Goal: Information Seeking & Learning: Check status

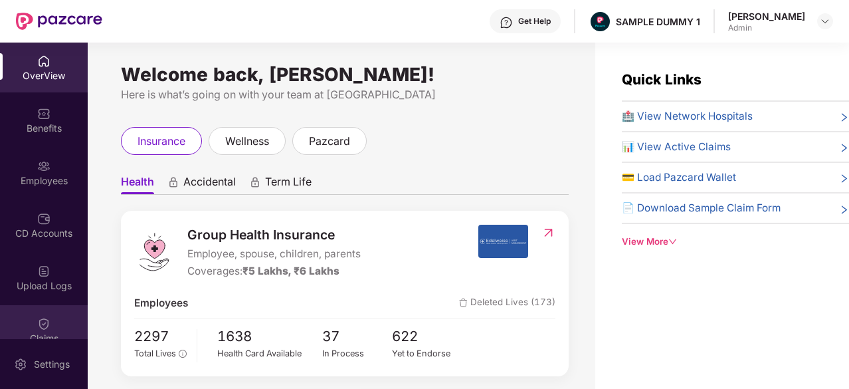
scroll to position [280, 0]
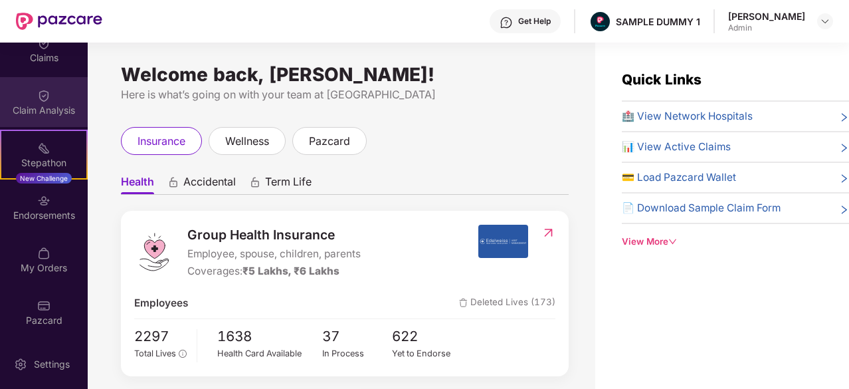
click at [33, 104] on div "Claim Analysis" at bounding box center [44, 110] width 88 height 13
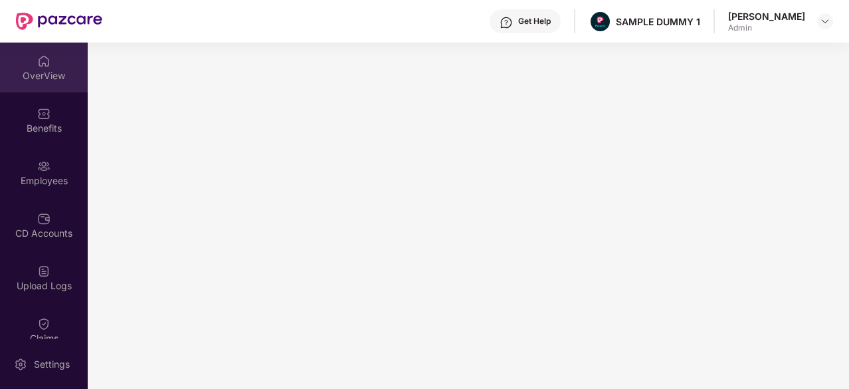
click at [36, 69] on div "OverView" at bounding box center [44, 75] width 88 height 13
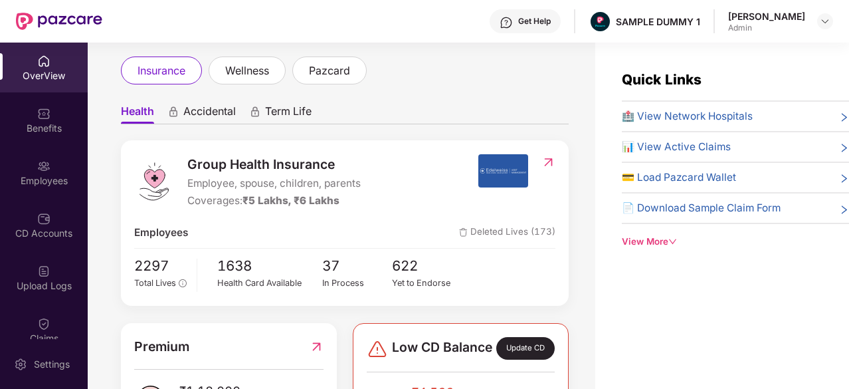
scroll to position [72, 0]
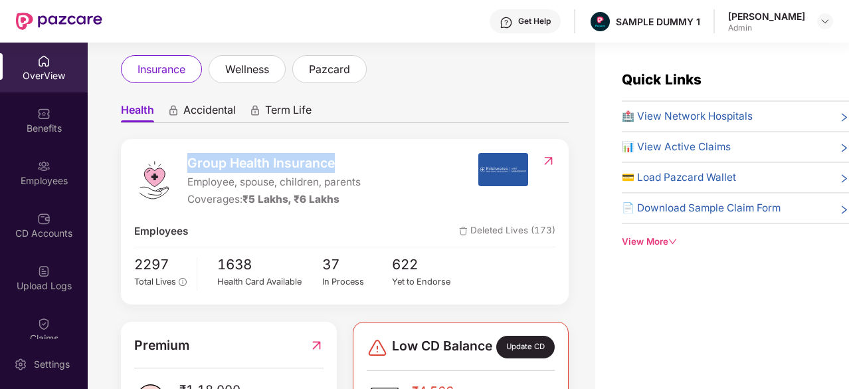
drag, startPoint x: 347, startPoint y: 163, endPoint x: 185, endPoint y: 161, distance: 162.1
click at [185, 161] on div "Group Health Insurance Employee, spouse, children, parents Coverages: ₹5 Lakhs,…" at bounding box center [305, 180] width 343 height 55
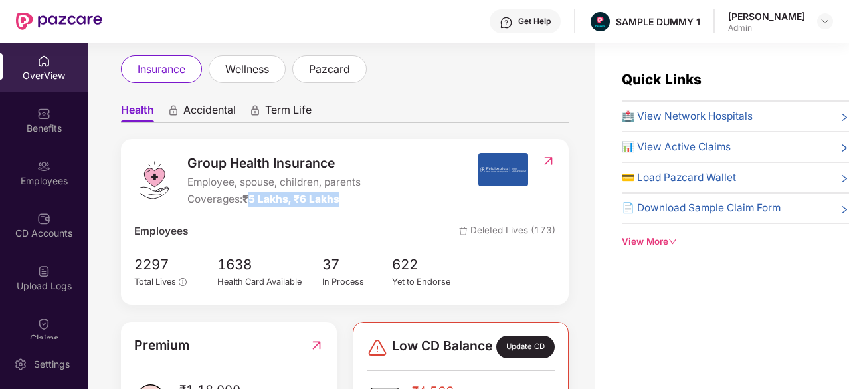
drag, startPoint x: 340, startPoint y: 201, endPoint x: 249, endPoint y: 195, distance: 91.2
click at [249, 195] on span "₹5 Lakhs, ₹6 Lakhs" at bounding box center [290, 199] width 97 height 13
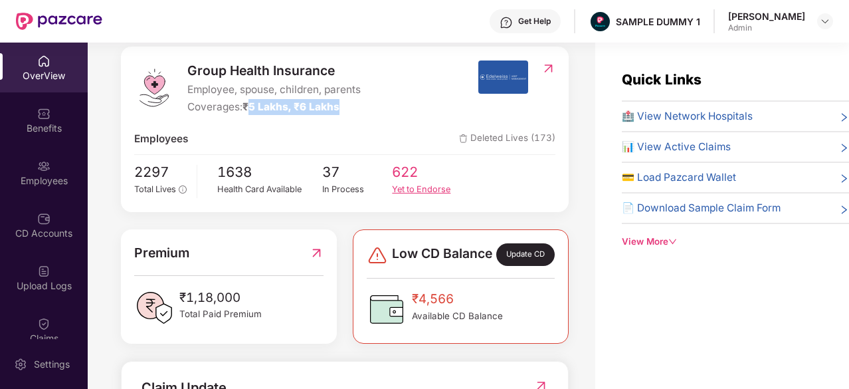
scroll to position [163, 0]
click at [675, 118] on span "🏥 View Network Hospitals" at bounding box center [687, 116] width 131 height 16
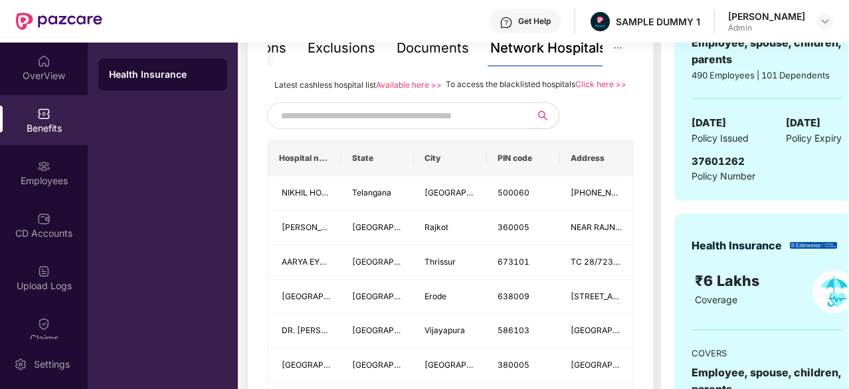
scroll to position [305, 0]
click at [421, 126] on input "text" at bounding box center [394, 116] width 227 height 20
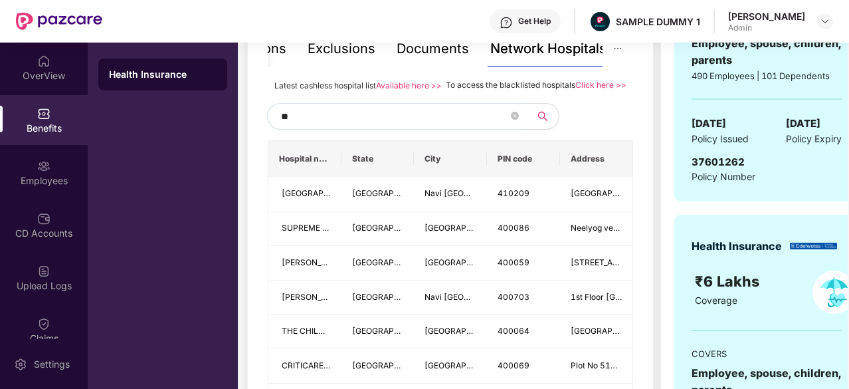
type input "*"
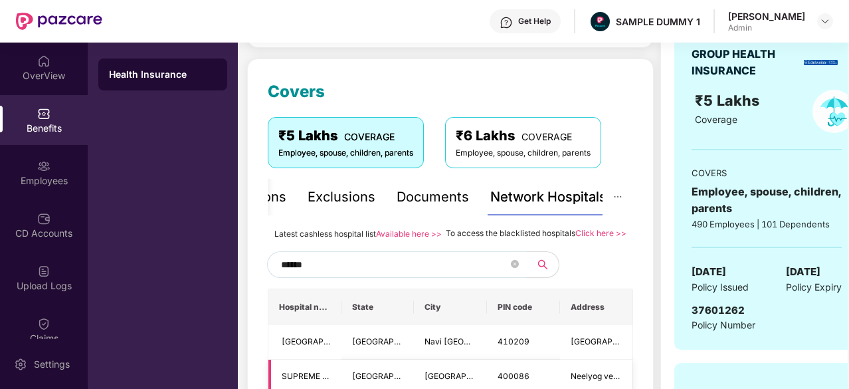
scroll to position [156, 0]
type input "******"
drag, startPoint x: 445, startPoint y: 232, endPoint x: 571, endPoint y: 236, distance: 126.3
click at [571, 236] on span "To access the blacklisted hospitals" at bounding box center [511, 233] width 130 height 10
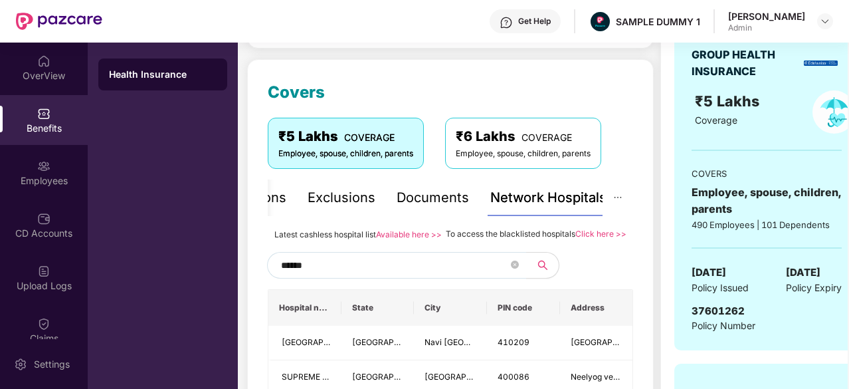
click at [438, 205] on div "Documents" at bounding box center [433, 197] width 72 height 21
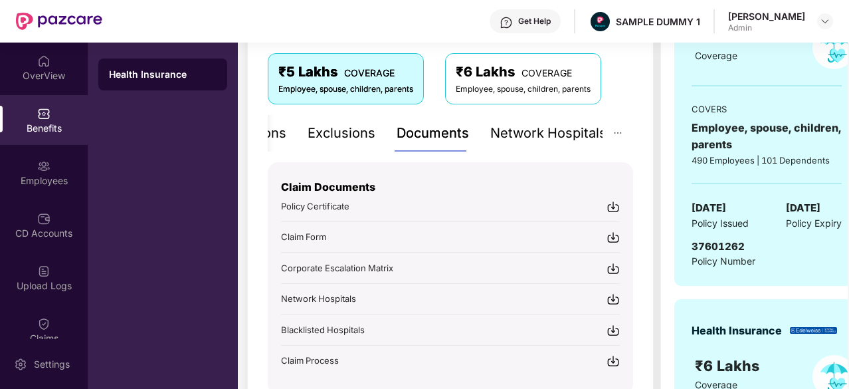
scroll to position [220, 0]
click at [351, 134] on div "Exclusions" at bounding box center [342, 134] width 68 height 21
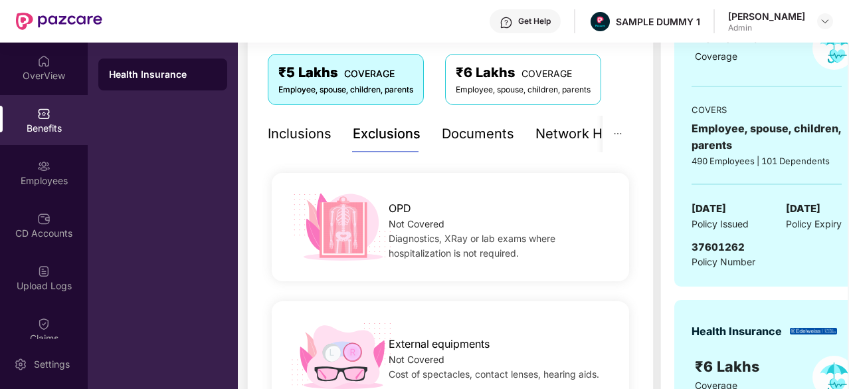
click at [319, 128] on div "Inclusions" at bounding box center [300, 134] width 64 height 21
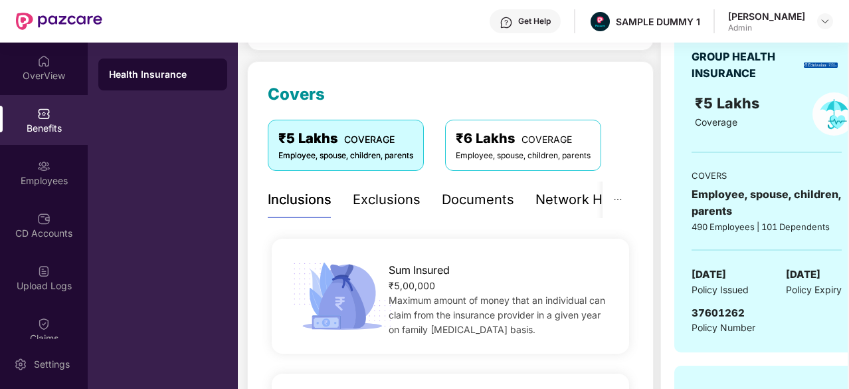
scroll to position [145, 0]
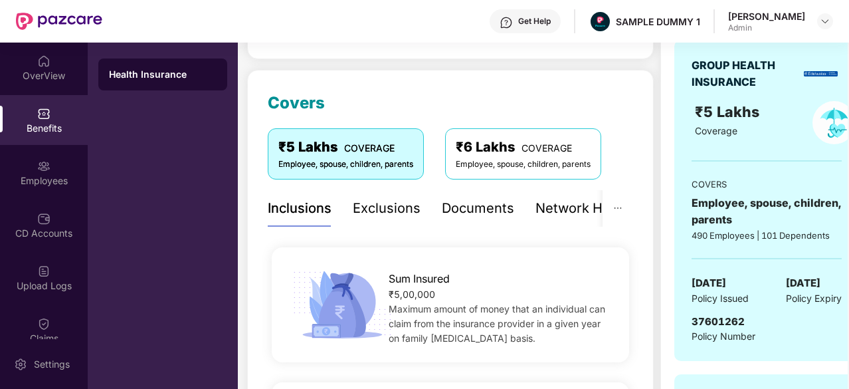
click at [395, 211] on div "Exclusions" at bounding box center [387, 208] width 68 height 21
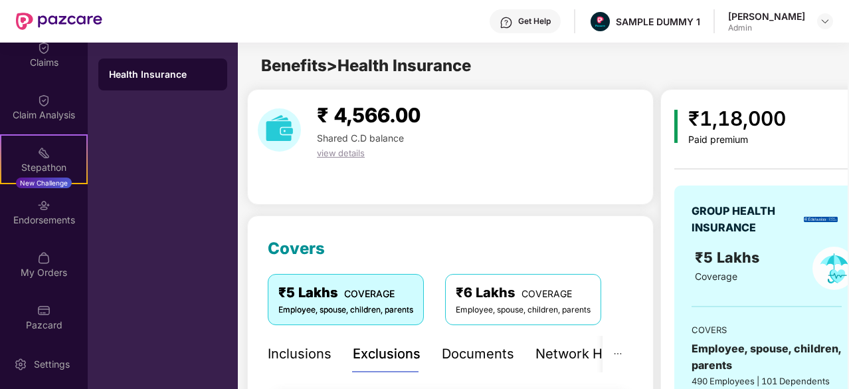
scroll to position [275, 0]
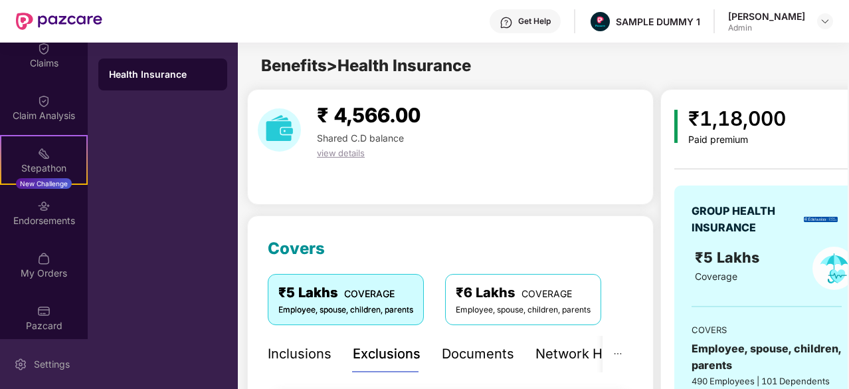
click at [41, 347] on div "Settings" at bounding box center [44, 364] width 88 height 50
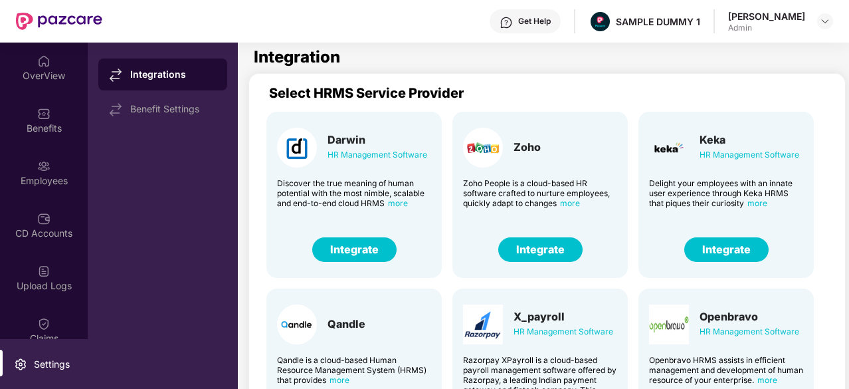
click at [723, 249] on button "Integrate" at bounding box center [726, 249] width 84 height 25
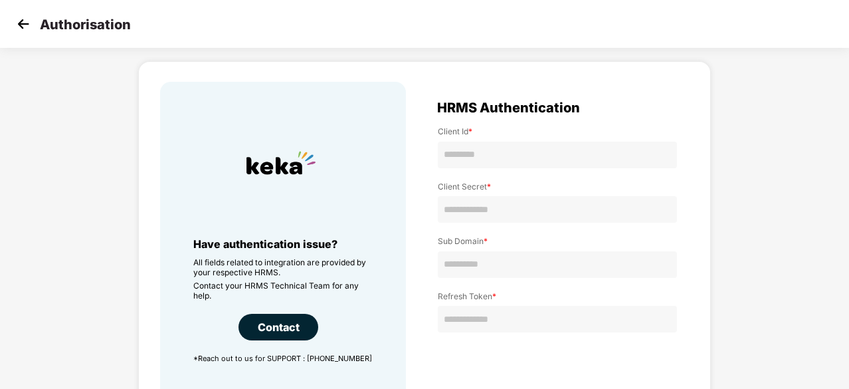
scroll to position [33, 0]
click at [23, 20] on img at bounding box center [23, 24] width 20 height 20
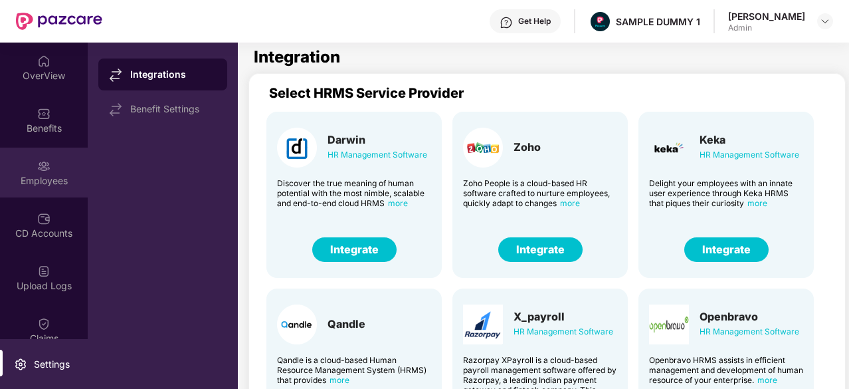
click at [53, 158] on div "Employees" at bounding box center [44, 172] width 88 height 50
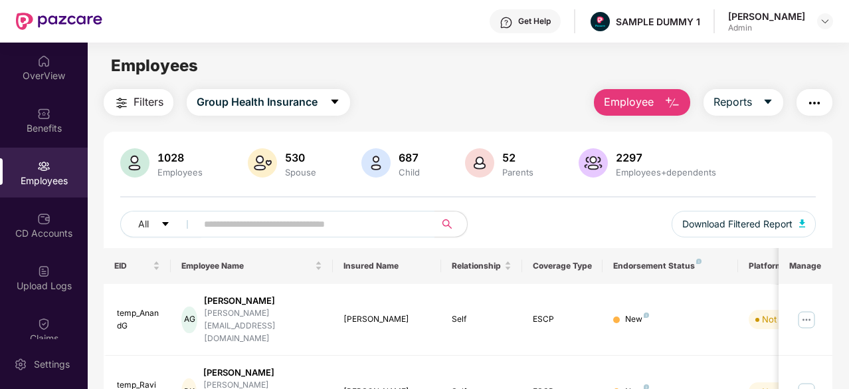
click at [662, 110] on button "Employee" at bounding box center [642, 102] width 96 height 27
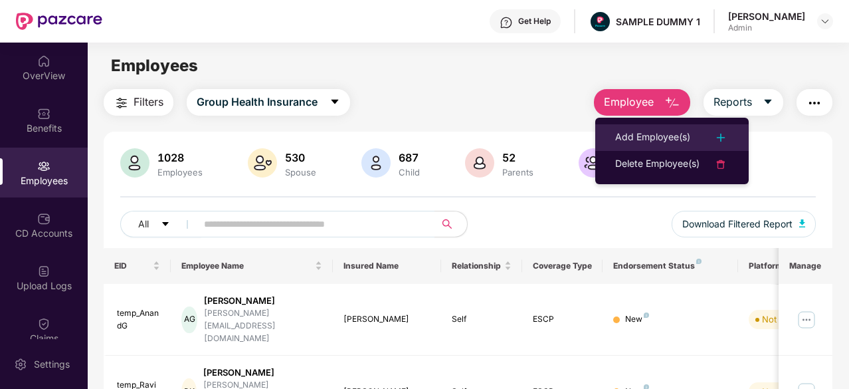
click at [646, 136] on div "Add Employee(s)" at bounding box center [652, 138] width 75 height 16
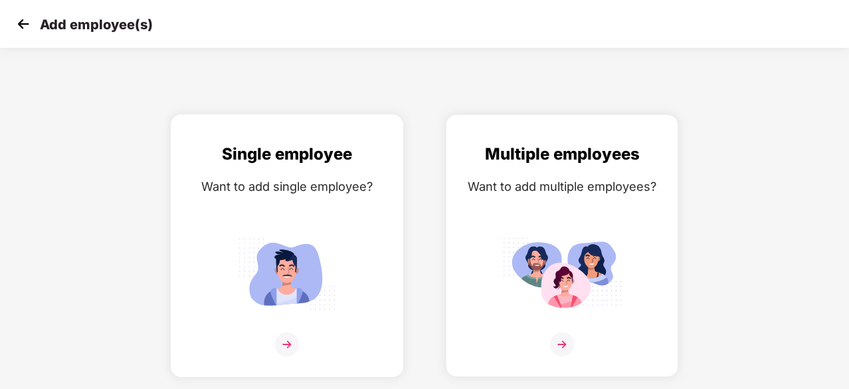
click at [274, 236] on img at bounding box center [287, 273] width 120 height 83
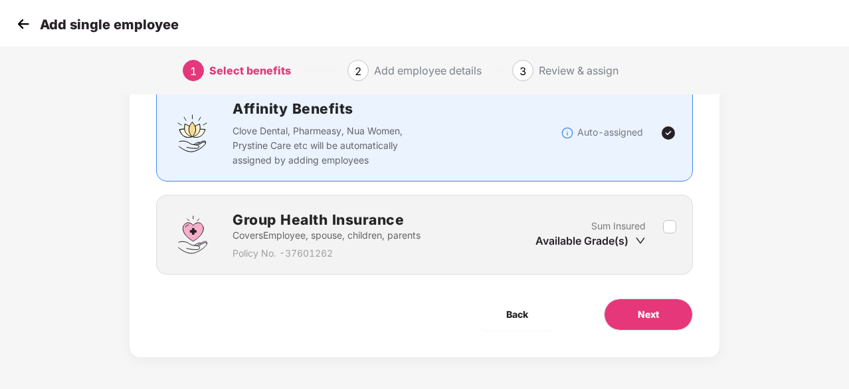
scroll to position [100, 0]
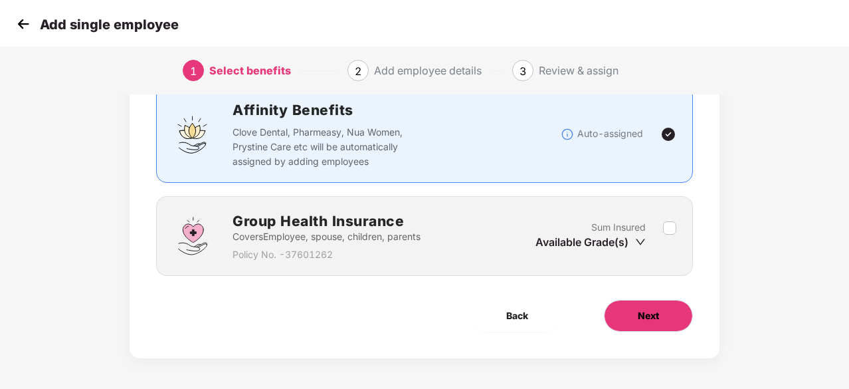
click at [641, 312] on span "Next" at bounding box center [648, 315] width 21 height 15
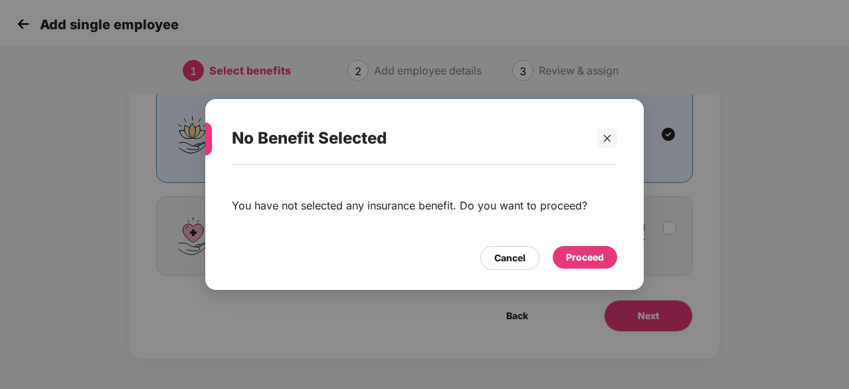
click at [589, 270] on div "You have not selected any insurance benefit. Do you want to proceed? Cancel Pro…" at bounding box center [424, 221] width 438 height 112
click at [585, 256] on div "Proceed" at bounding box center [585, 257] width 38 height 15
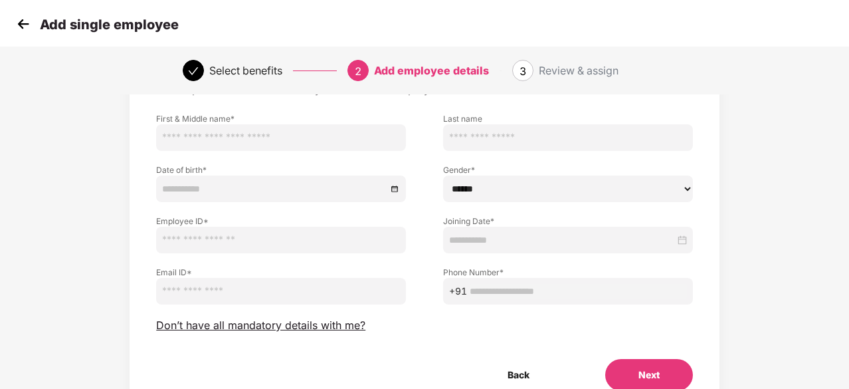
scroll to position [81, 0]
click at [289, 329] on span "Don’t have all mandatory details with me?" at bounding box center [260, 326] width 209 height 14
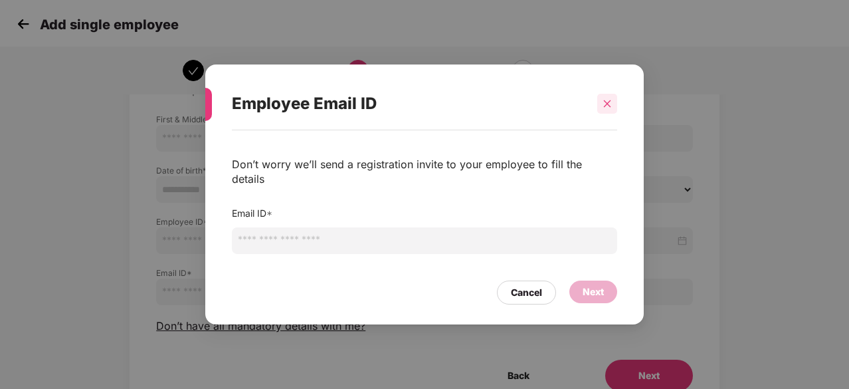
click at [604, 107] on icon "close" at bounding box center [607, 103] width 7 height 7
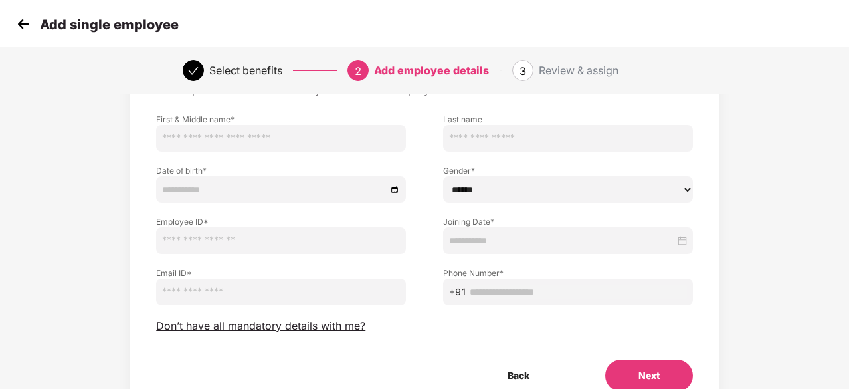
click at [27, 21] on img at bounding box center [23, 24] width 20 height 20
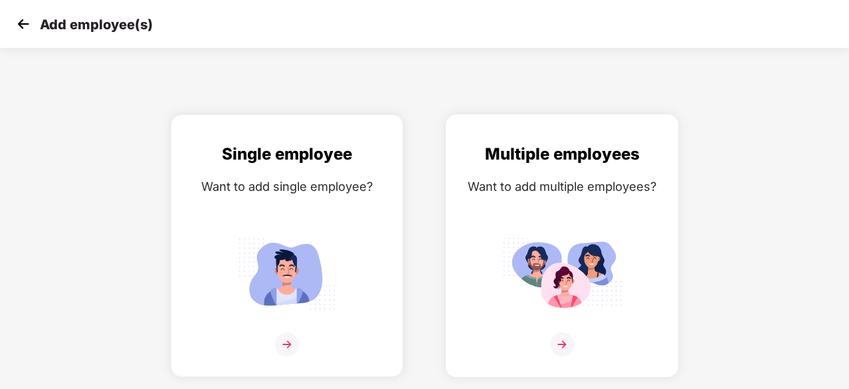
click at [560, 242] on img at bounding box center [562, 273] width 120 height 83
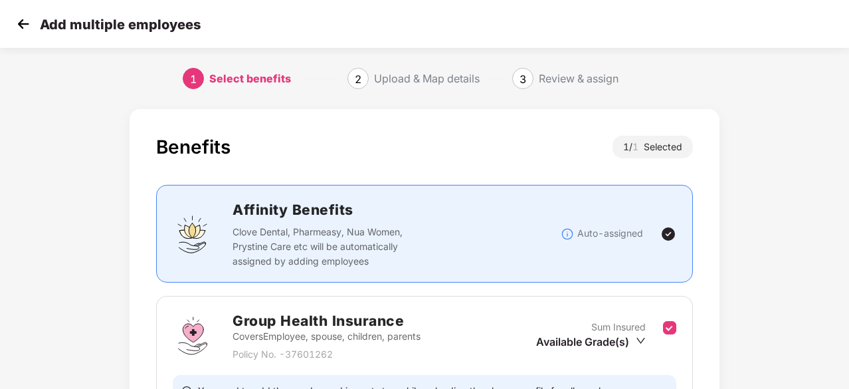
scroll to position [145, 0]
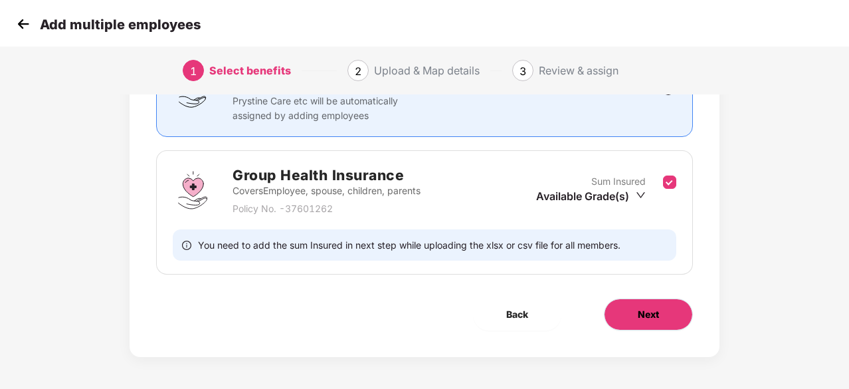
click at [672, 314] on button "Next" at bounding box center [648, 314] width 89 height 32
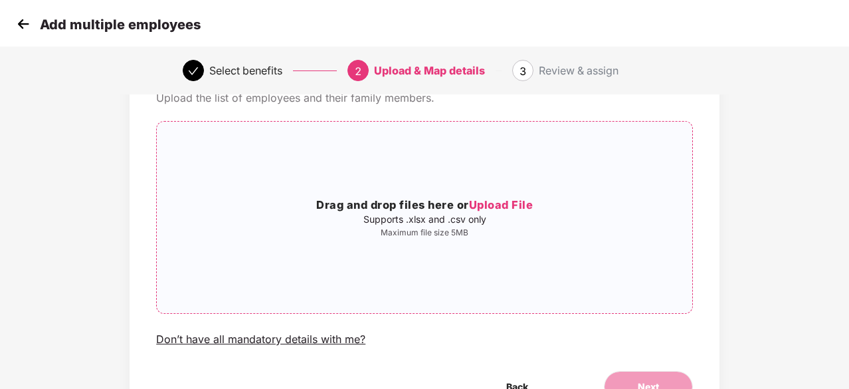
scroll to position [70, 0]
click at [9, 21] on div "Add multiple employees" at bounding box center [424, 24] width 849 height 48
click at [15, 22] on img at bounding box center [23, 24] width 20 height 20
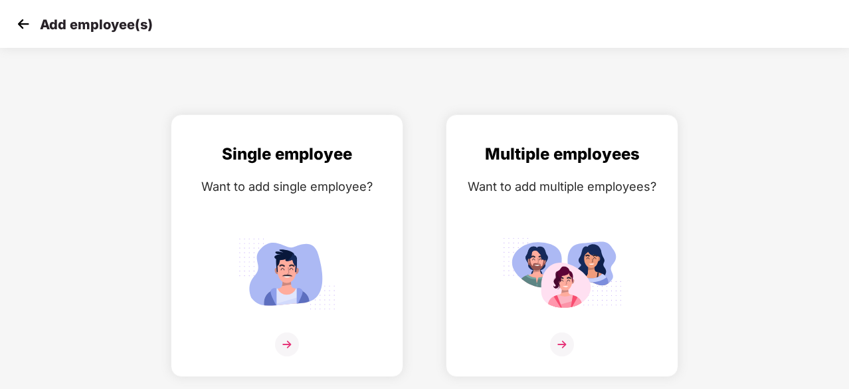
scroll to position [0, 0]
click at [15, 22] on img at bounding box center [23, 24] width 20 height 20
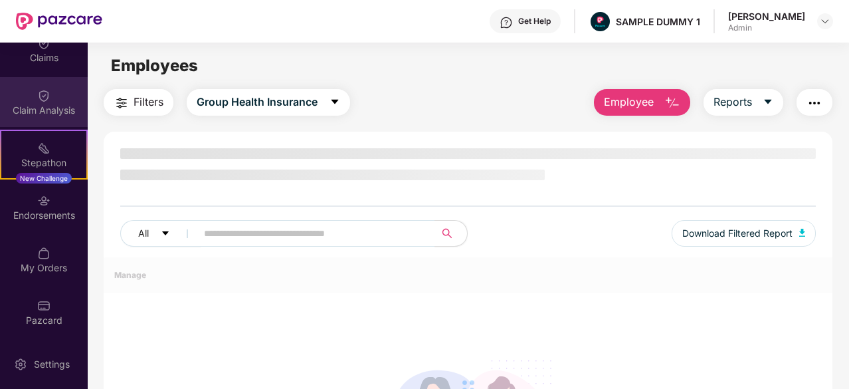
scroll to position [226, 0]
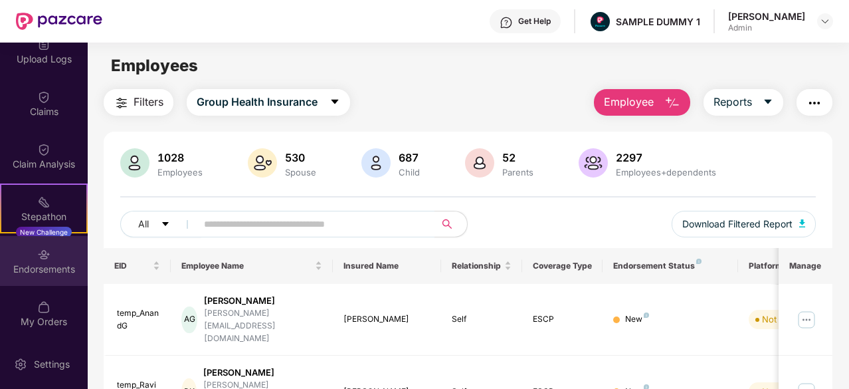
click at [46, 265] on div "Endorsements" at bounding box center [44, 268] width 88 height 13
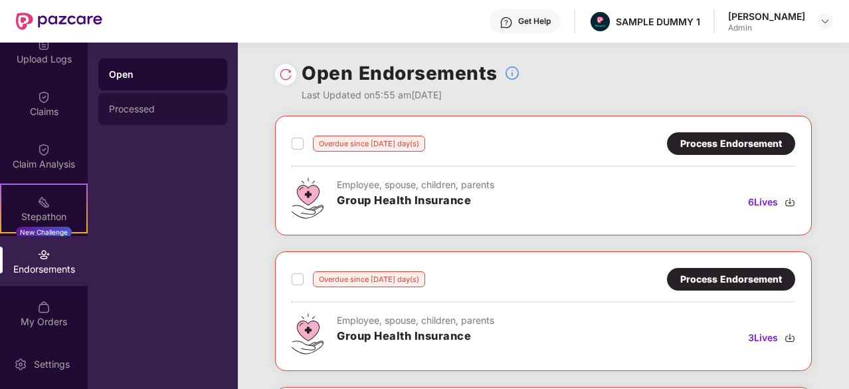
click at [205, 106] on div "Processed" at bounding box center [163, 109] width 108 height 11
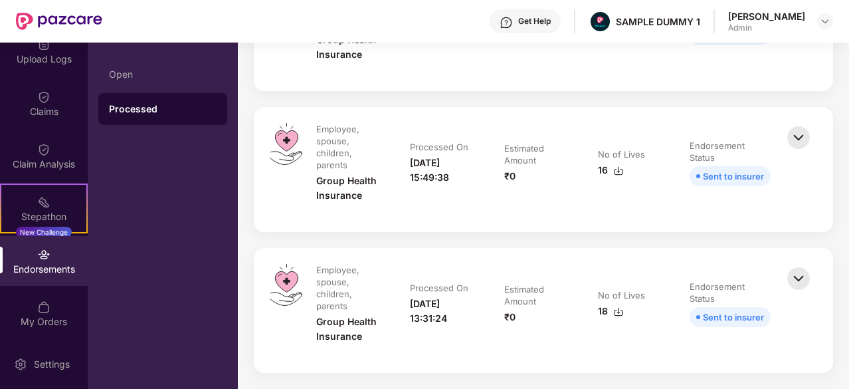
scroll to position [805, 0]
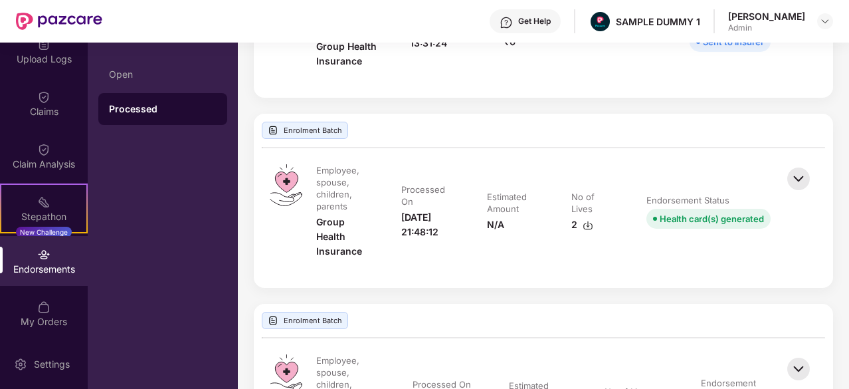
click at [798, 164] on img at bounding box center [798, 178] width 29 height 29
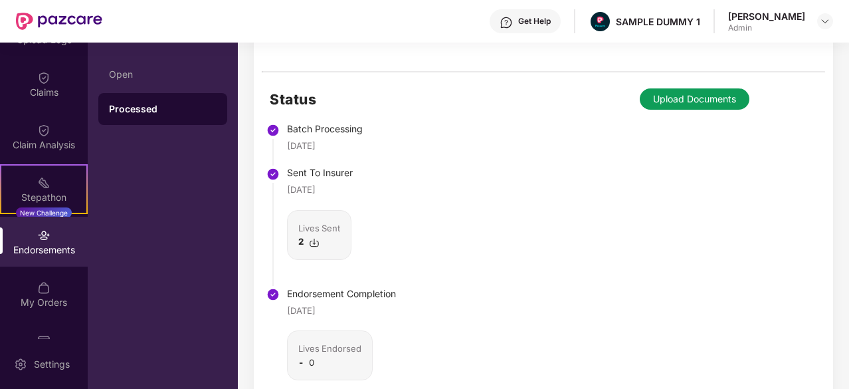
scroll to position [1088, 0]
drag, startPoint x: 372, startPoint y: 130, endPoint x: 276, endPoint y: 128, distance: 95.7
click at [276, 128] on li "Batch Processing 04 Jan 2024" at bounding box center [333, 148] width 126 height 44
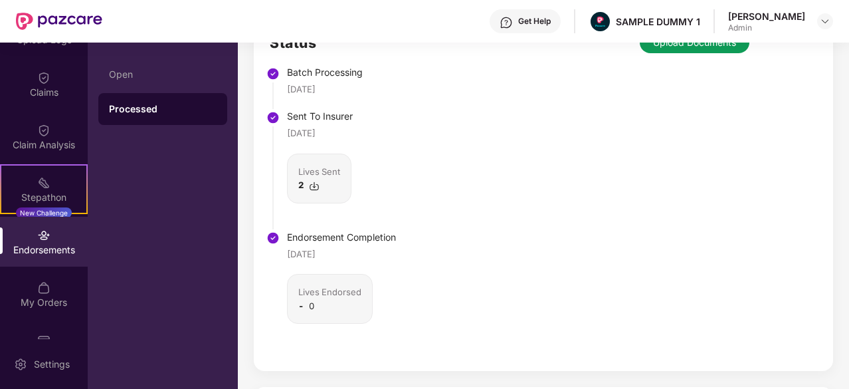
scroll to position [1145, 0]
drag, startPoint x: 412, startPoint y: 230, endPoint x: 282, endPoint y: 238, distance: 131.1
click at [282, 238] on div "Status Batch Processing 04 Jan 2024 Sent To Insurer 04 Jan 2024 Lives Sent 2 En…" at bounding box center [543, 192] width 579 height 355
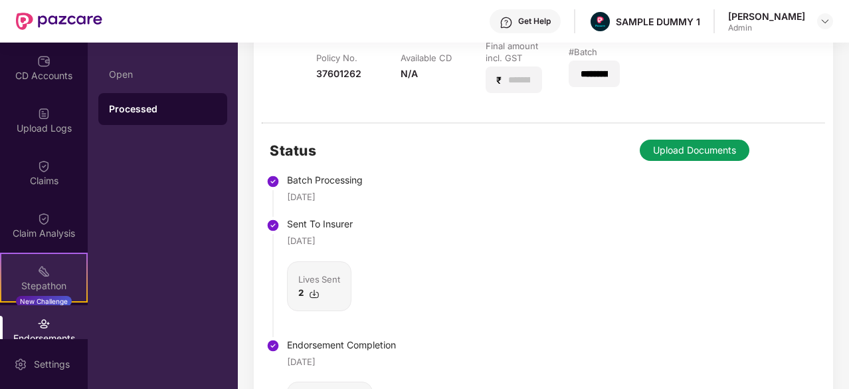
scroll to position [109, 0]
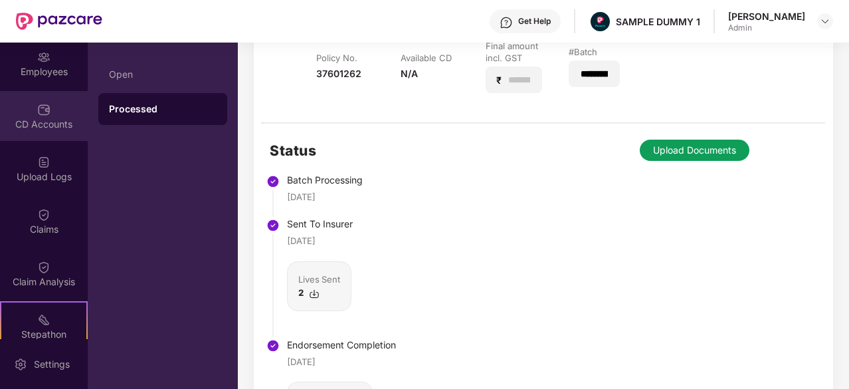
click at [39, 135] on div "CD Accounts" at bounding box center [44, 116] width 88 height 50
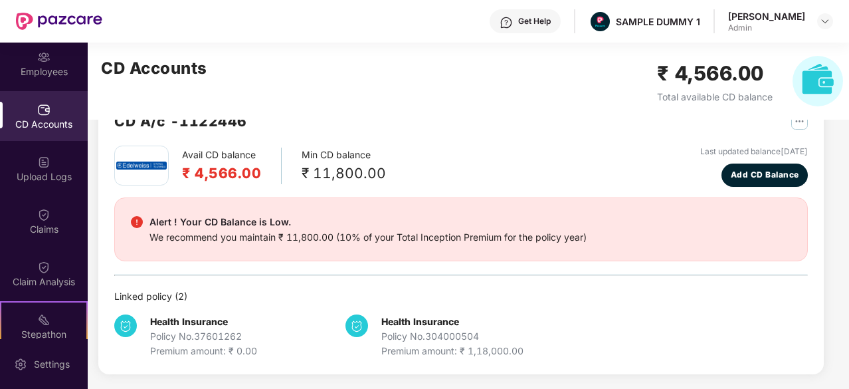
scroll to position [1, 0]
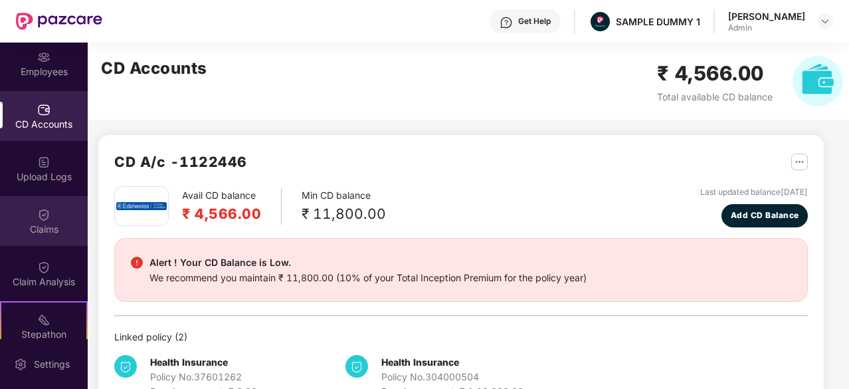
click at [47, 224] on div "Claims" at bounding box center [44, 229] width 88 height 13
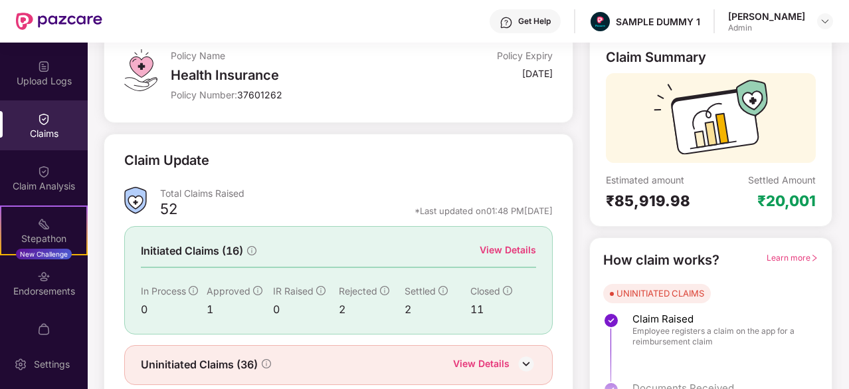
scroll to position [130, 0]
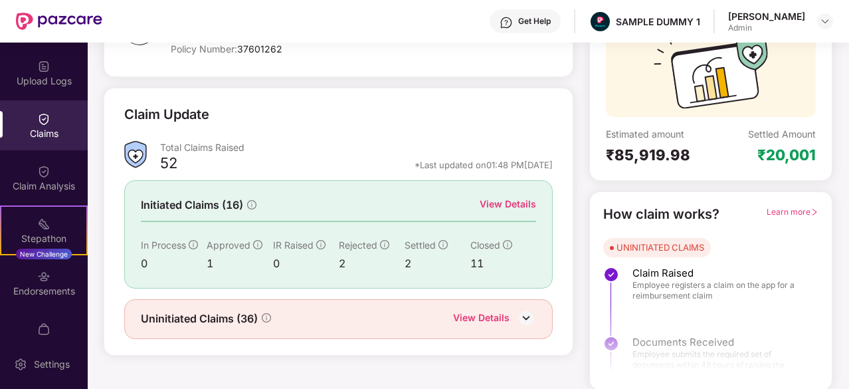
click at [506, 203] on div "View Details" at bounding box center [508, 204] width 56 height 15
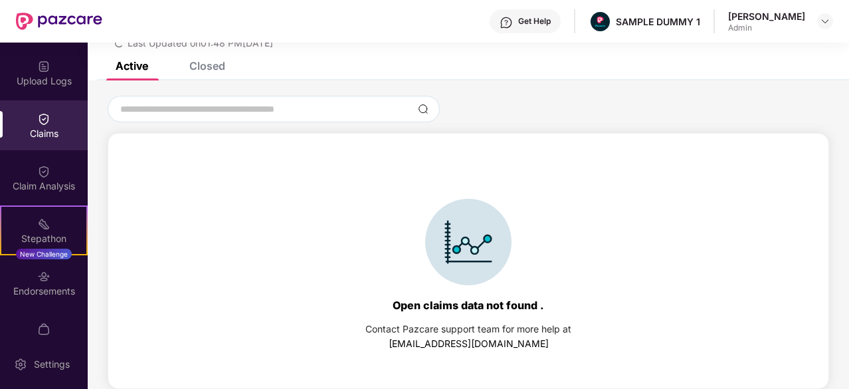
scroll to position [57, 0]
click at [205, 62] on div "Closed" at bounding box center [207, 65] width 36 height 13
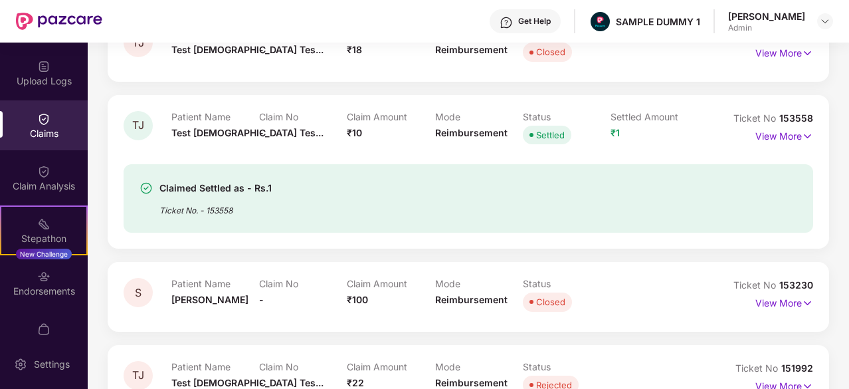
scroll to position [263, 0]
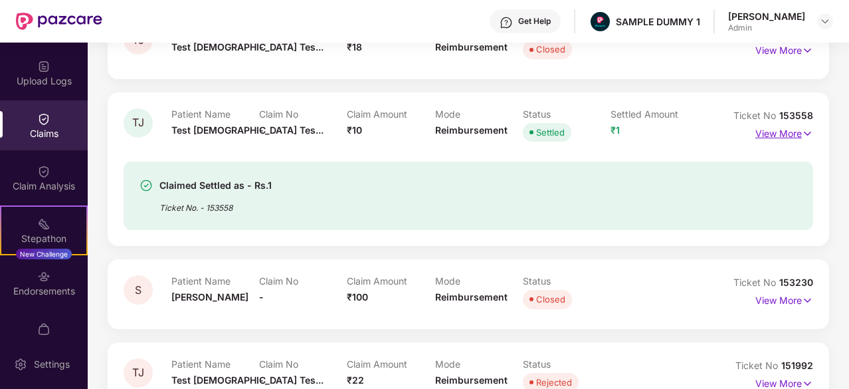
click at [789, 133] on p "View More" at bounding box center [784, 132] width 58 height 18
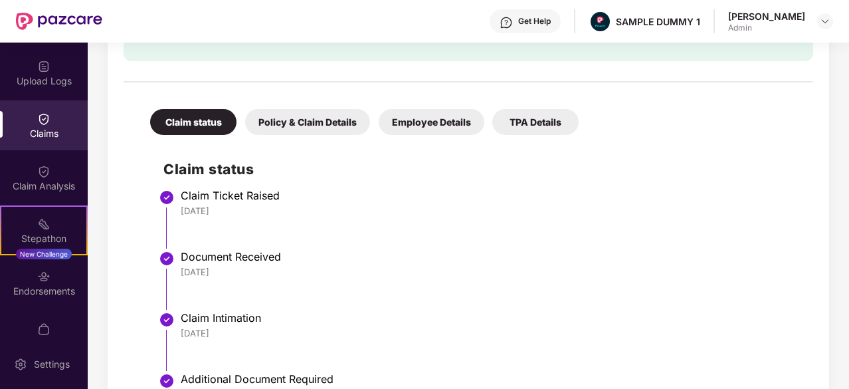
scroll to position [531, 0]
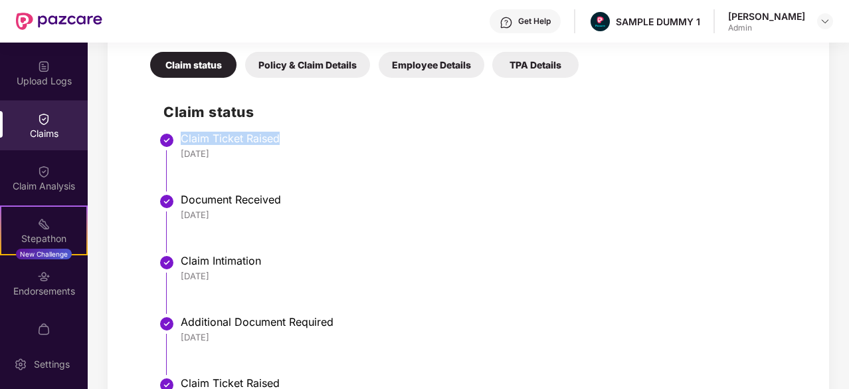
drag, startPoint x: 284, startPoint y: 138, endPoint x: 179, endPoint y: 140, distance: 105.0
click at [179, 140] on li "Claim Ticket Raised 26 Jun 2025" at bounding box center [481, 166] width 636 height 61
drag, startPoint x: 228, startPoint y: 151, endPoint x: 175, endPoint y: 153, distance: 53.2
click at [175, 153] on li "Claim Ticket Raised 26 Jun 2025" at bounding box center [481, 166] width 636 height 61
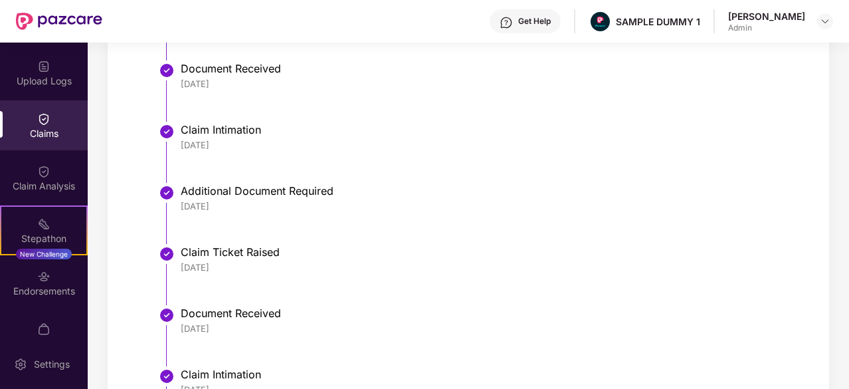
scroll to position [663, 0]
drag, startPoint x: 179, startPoint y: 82, endPoint x: 235, endPoint y: 87, distance: 56.0
click at [235, 87] on li "Document Received 26 Jun 2025" at bounding box center [481, 96] width 636 height 61
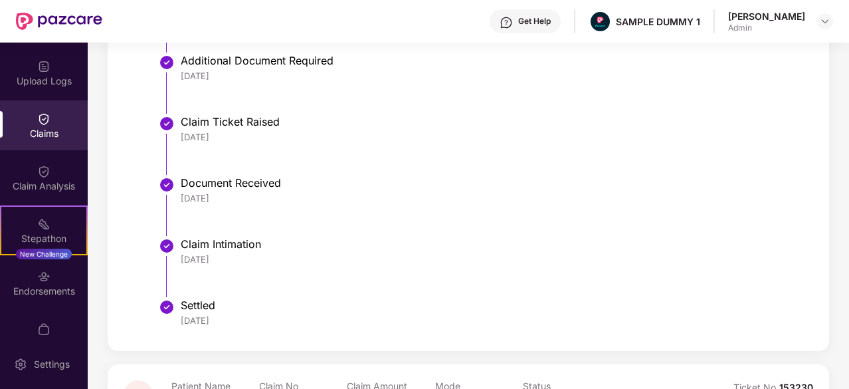
scroll to position [802, 0]
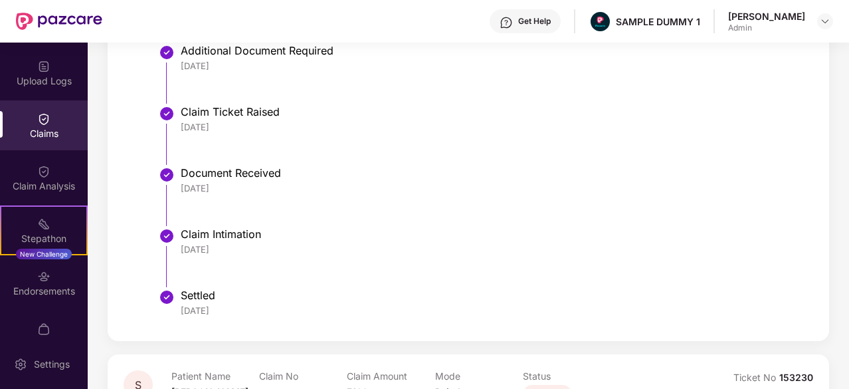
drag, startPoint x: 232, startPoint y: 250, endPoint x: 177, endPoint y: 248, distance: 55.9
click at [177, 248] on li "Claim Intimation 18 Jul 2025" at bounding box center [481, 262] width 636 height 61
drag, startPoint x: 230, startPoint y: 314, endPoint x: 177, endPoint y: 314, distance: 52.5
click at [177, 314] on li "Settled 23 Jul 2025" at bounding box center [481, 309] width 636 height 32
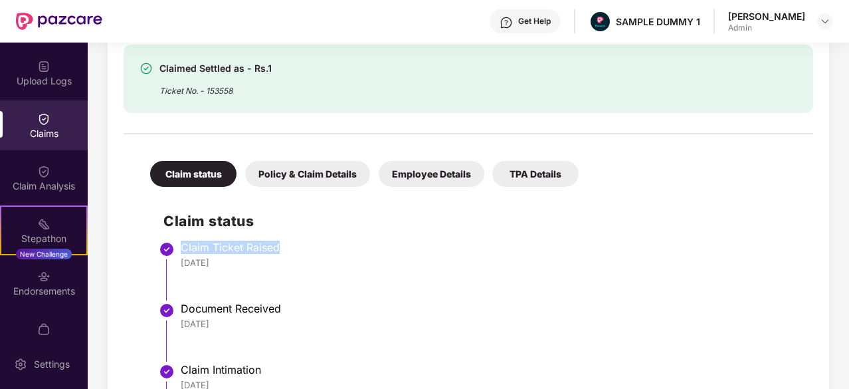
scroll to position [550, 0]
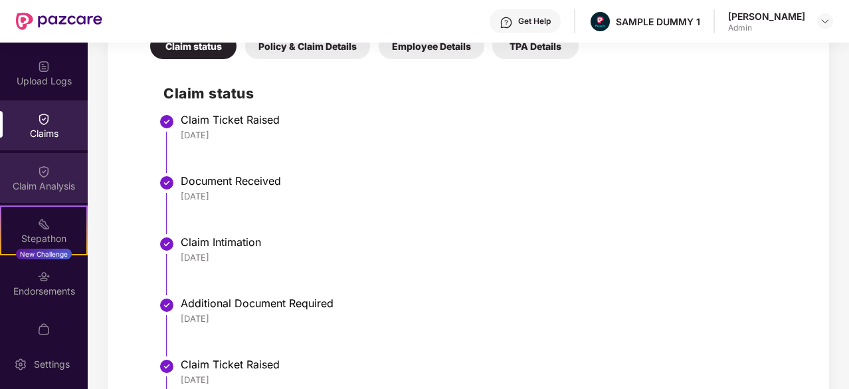
click at [56, 173] on div "Claim Analysis" at bounding box center [44, 178] width 88 height 50
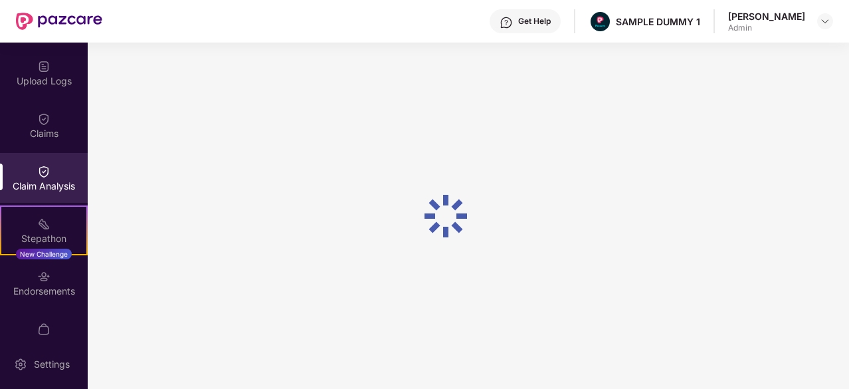
scroll to position [0, 0]
click at [518, 16] on div "Get Help" at bounding box center [534, 21] width 33 height 11
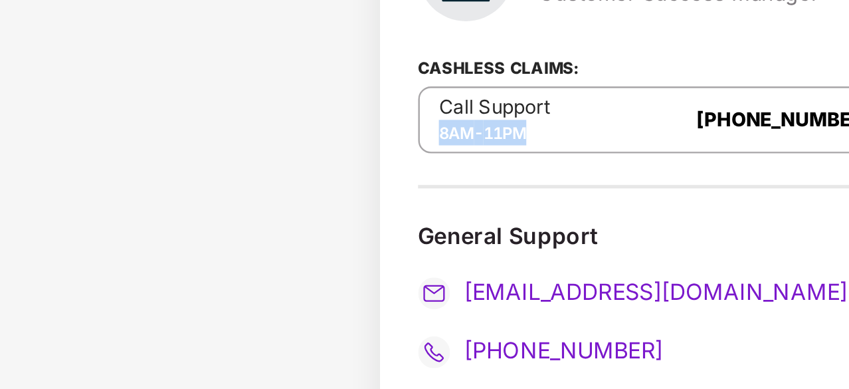
drag, startPoint x: 484, startPoint y: 140, endPoint x: 438, endPoint y: 139, distance: 46.5
click at [438, 139] on div "Call Support 8AM - 11PM 080-3783-5420" at bounding box center [543, 133] width 210 height 28
